Goal: Transaction & Acquisition: Download file/media

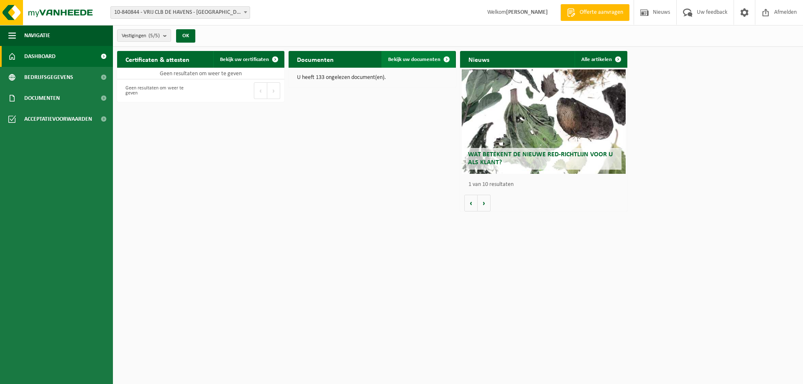
click at [414, 60] on span "Bekijk uw documenten" at bounding box center [414, 59] width 52 height 5
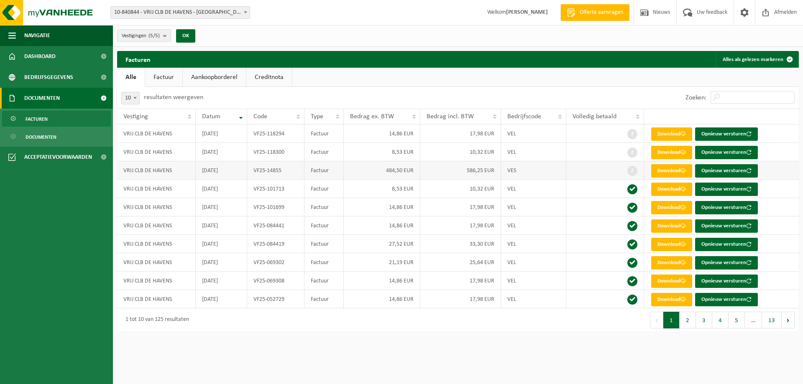
click at [397, 169] on td "484,50 EUR" at bounding box center [382, 170] width 77 height 18
click at [671, 169] on link "Download" at bounding box center [671, 170] width 41 height 13
click at [667, 153] on link "Download" at bounding box center [671, 152] width 41 height 13
click at [665, 134] on link "Download" at bounding box center [671, 134] width 41 height 13
click at [670, 172] on link "Download" at bounding box center [671, 170] width 41 height 13
